Goal: Transaction & Acquisition: Purchase product/service

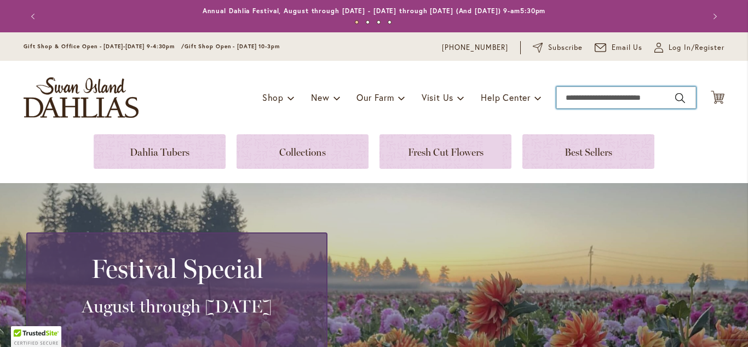
click at [602, 96] on input "Search" at bounding box center [627, 98] width 140 height 22
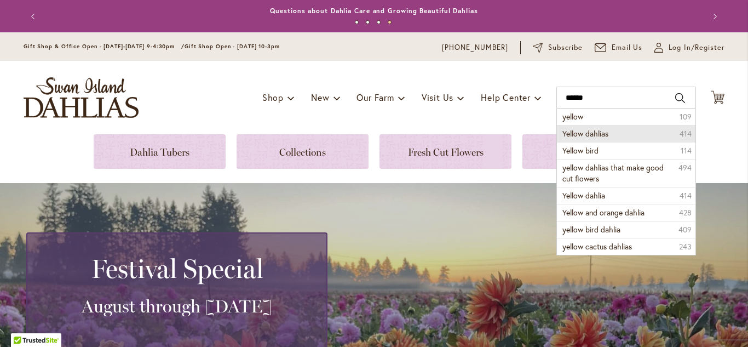
click at [603, 136] on span "Yellow dahlias" at bounding box center [586, 133] width 46 height 10
type input "**********"
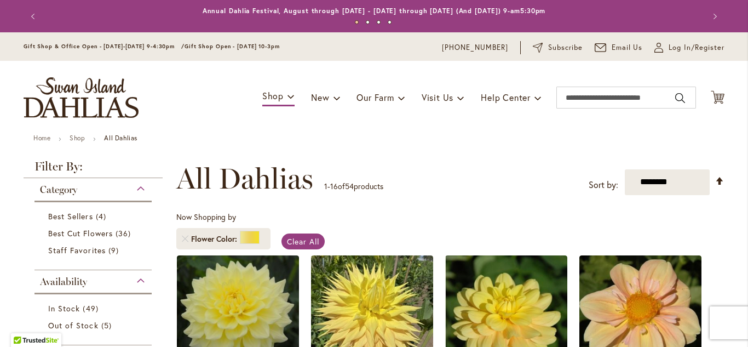
click at [449, 186] on div "**********" at bounding box center [450, 178] width 548 height 33
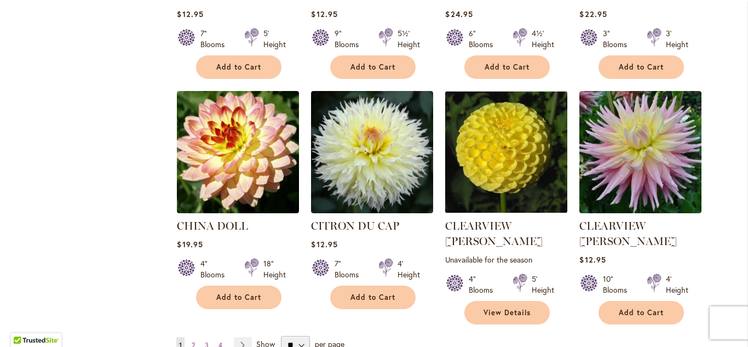
scroll to position [877, 0]
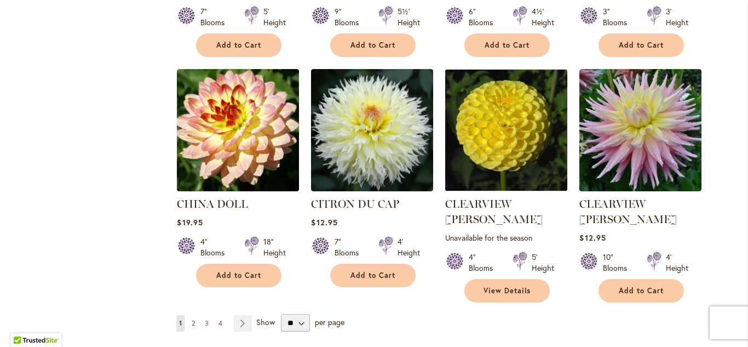
click at [193, 319] on span "2" at bounding box center [193, 323] width 3 height 8
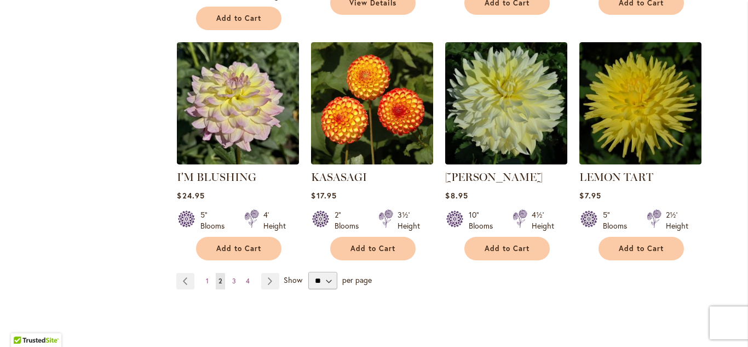
scroll to position [920, 0]
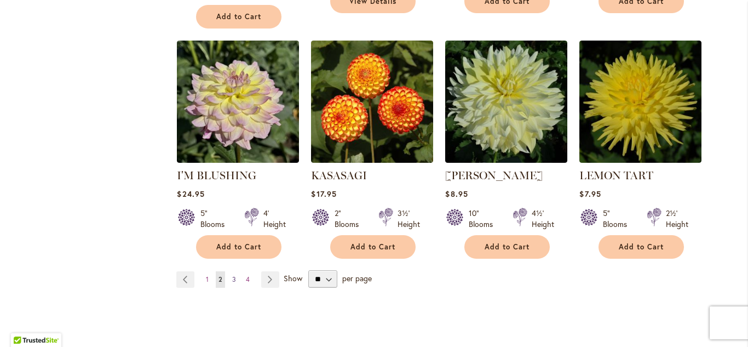
click at [235, 278] on span "3" at bounding box center [234, 279] width 4 height 8
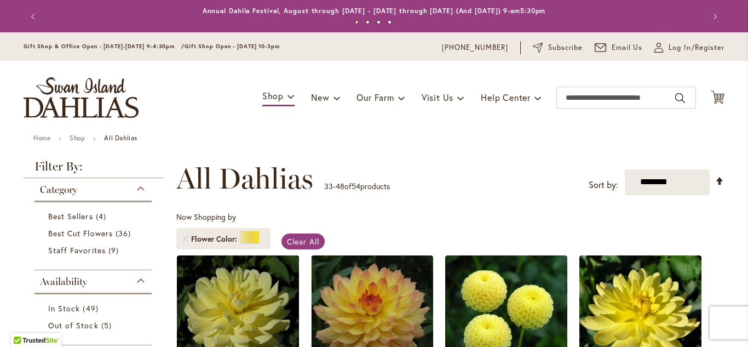
click at [536, 184] on div "**********" at bounding box center [450, 178] width 548 height 33
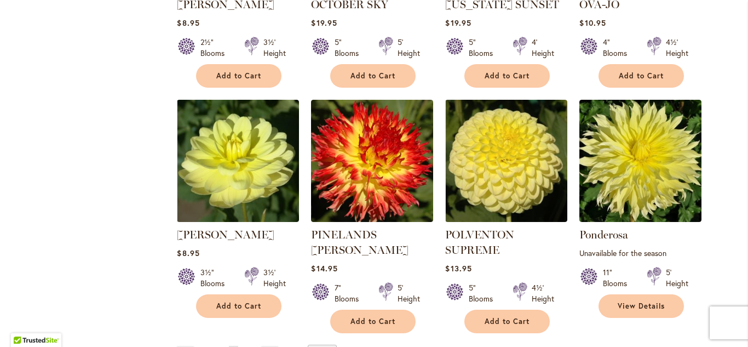
scroll to position [899, 0]
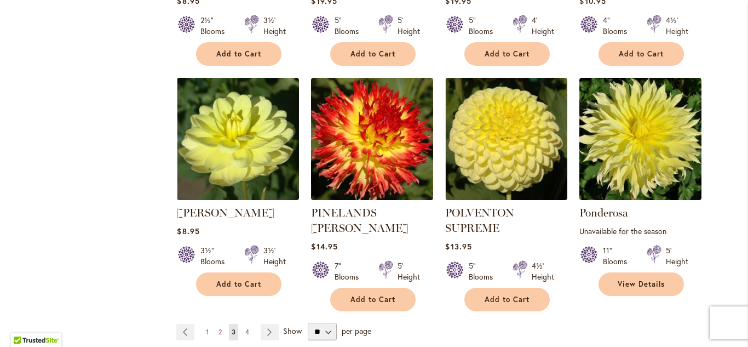
click at [248, 328] on span "4" at bounding box center [247, 332] width 4 height 8
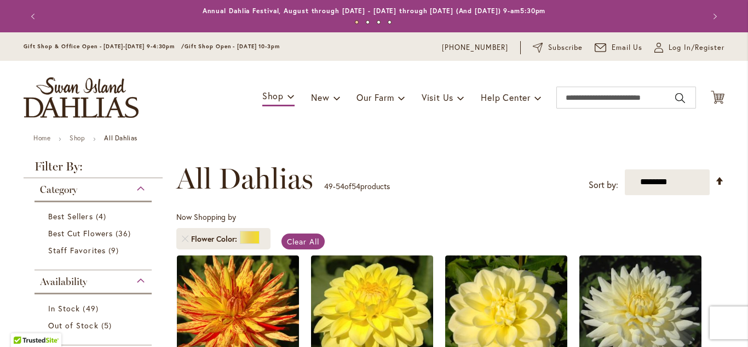
click at [560, 129] on div "Toggle Nav Shop Dahlia Tubers Collections Fresh Cut Dahlias Gardening Supplies …" at bounding box center [374, 97] width 723 height 73
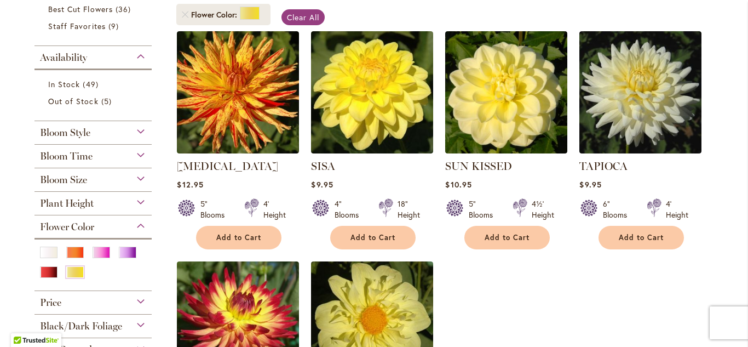
scroll to position [219, 0]
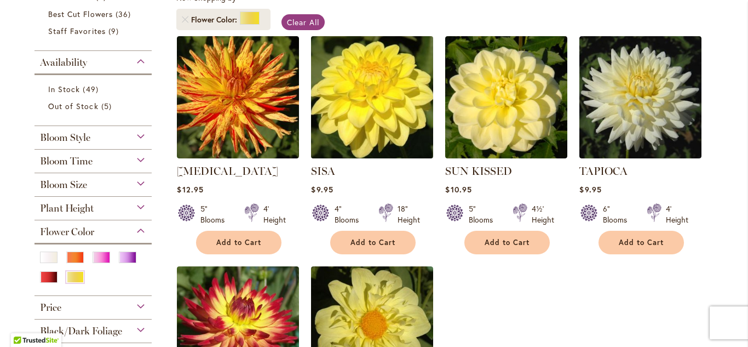
click at [381, 113] on img at bounding box center [372, 97] width 128 height 128
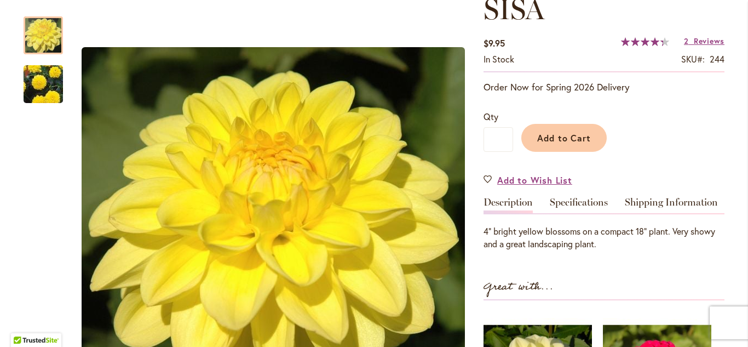
scroll to position [153, 0]
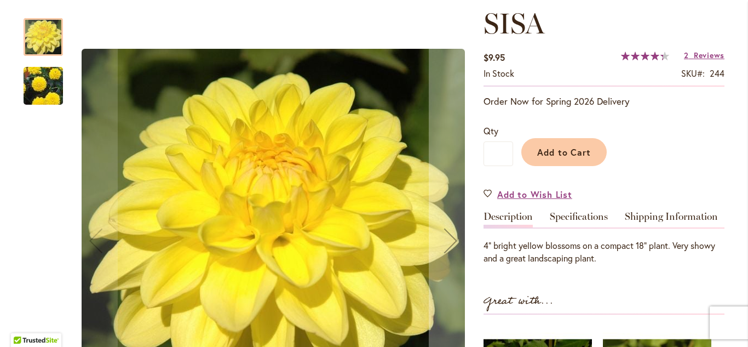
click at [37, 94] on img "SISA" at bounding box center [43, 86] width 79 height 70
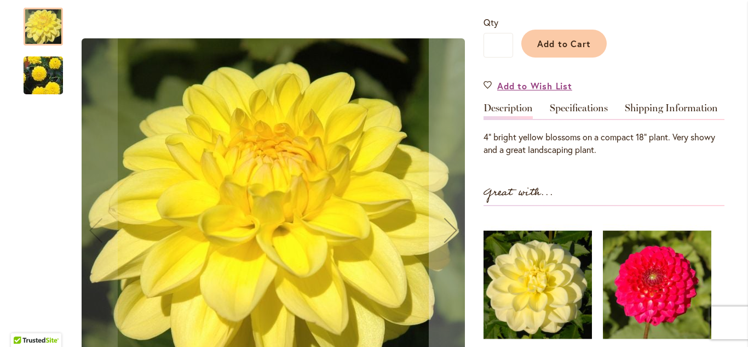
scroll to position [260, 0]
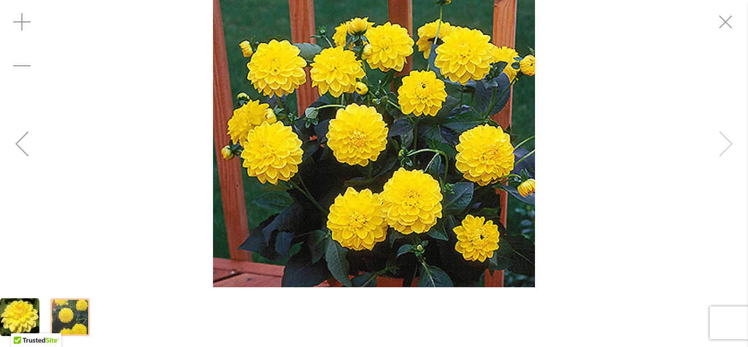
click at [731, 141] on div "SISA" at bounding box center [374, 143] width 748 height 287
click at [726, 145] on div "SISA" at bounding box center [374, 143] width 748 height 287
click at [75, 320] on div at bounding box center [69, 317] width 39 height 38
